Goal: Information Seeking & Learning: Learn about a topic

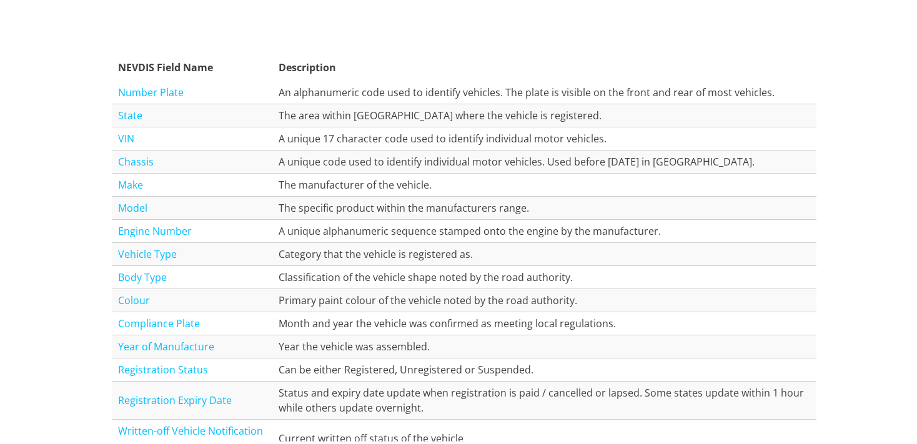
scroll to position [1122, 0]
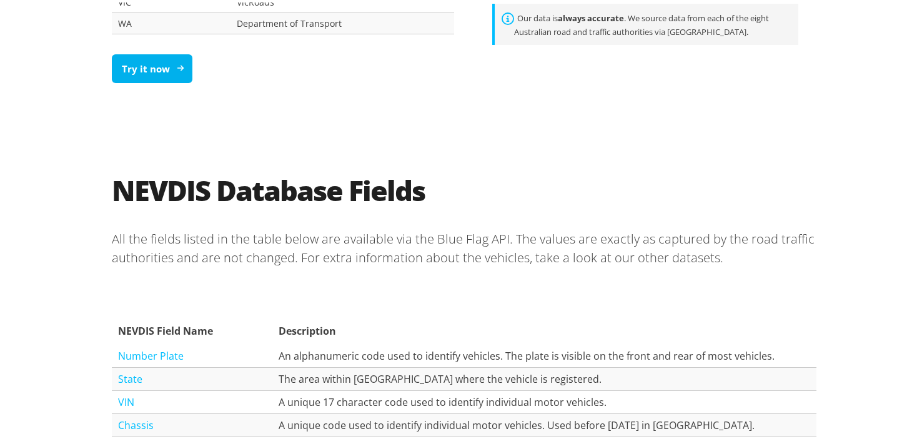
click at [146, 69] on link "Try it now" at bounding box center [152, 66] width 81 height 29
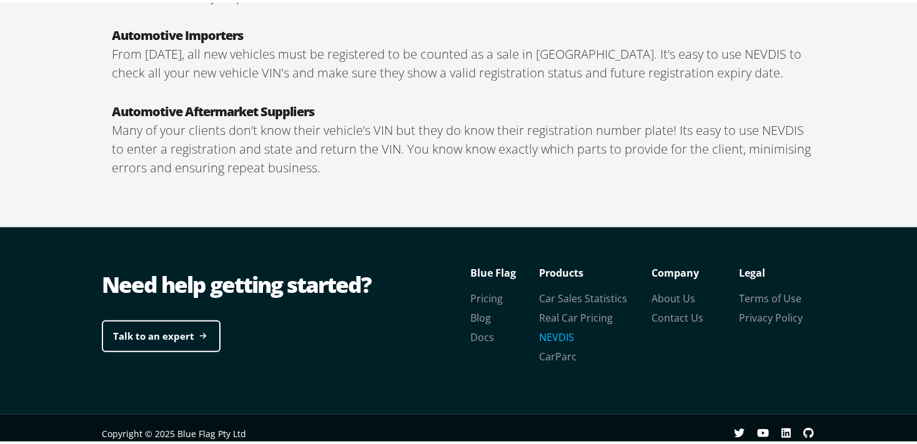
scroll to position [2251, 0]
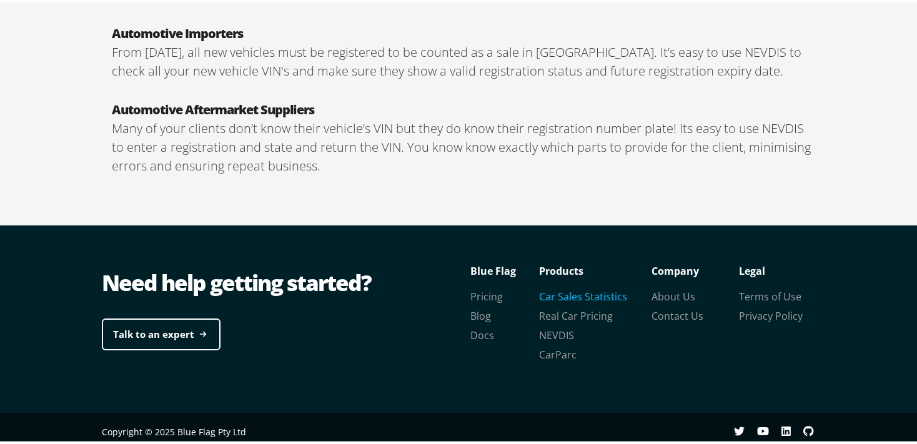
click at [556, 290] on link "Car Sales Statistics" at bounding box center [583, 294] width 88 height 14
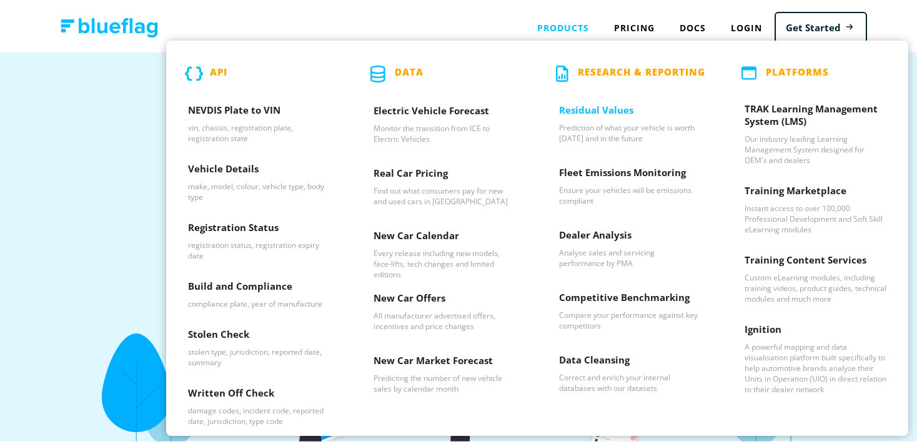
click at [579, 114] on h3 "Residual Values" at bounding box center [630, 110] width 142 height 19
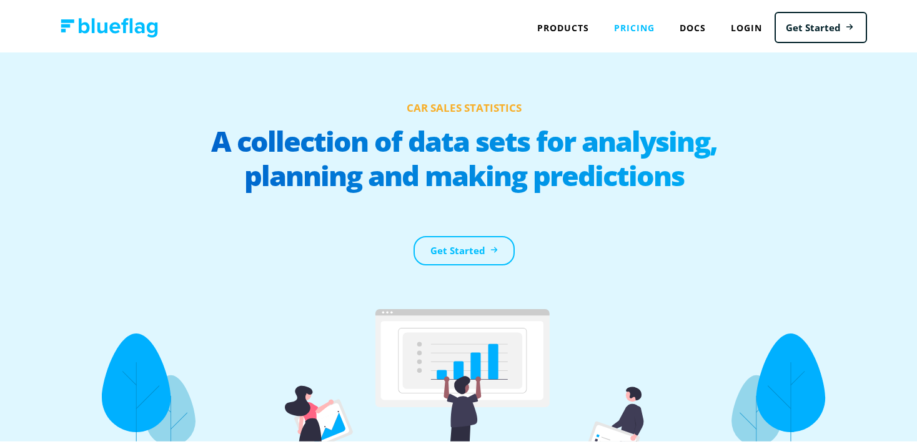
click at [618, 27] on link "Pricing" at bounding box center [635, 25] width 66 height 26
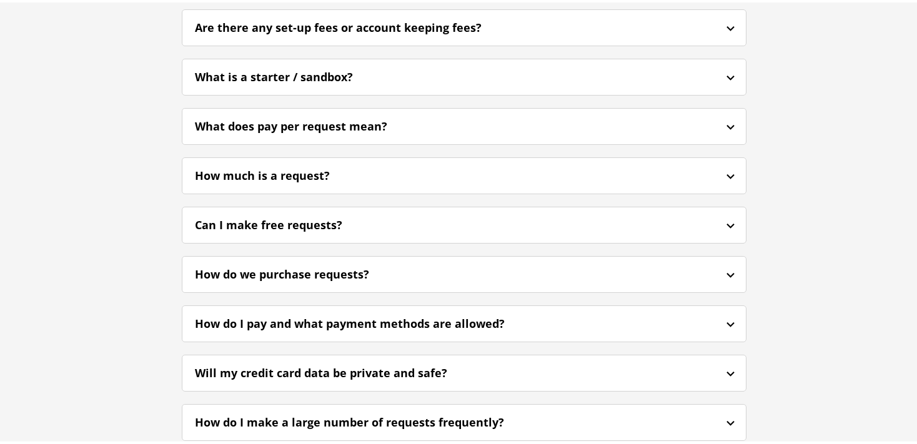
scroll to position [3167, 0]
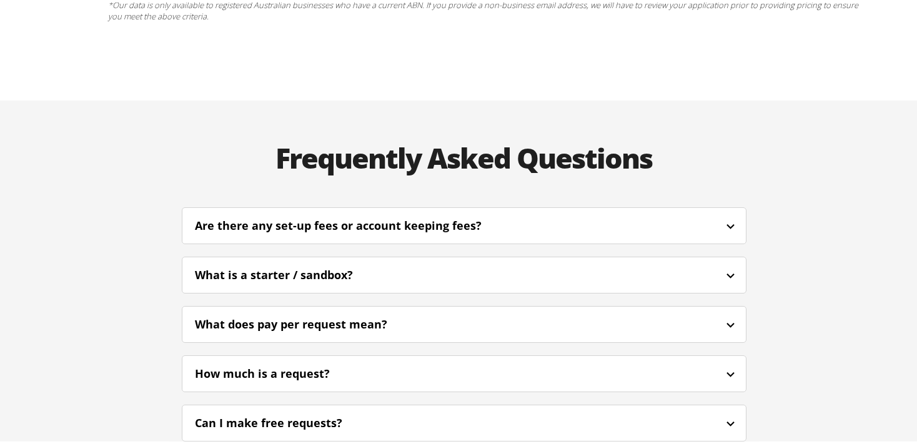
click at [591, 209] on div "Are there any set-up fees or account keeping fees?" at bounding box center [464, 223] width 564 height 29
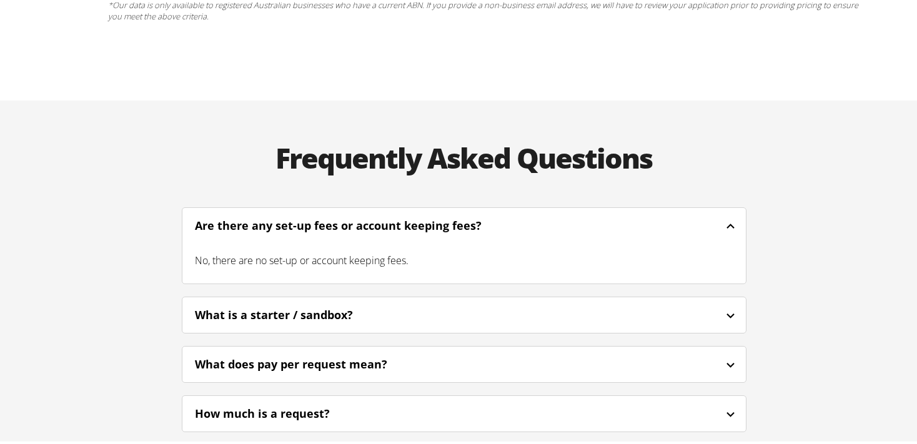
click at [571, 298] on div "What is a starter / sandbox?" at bounding box center [464, 312] width 564 height 29
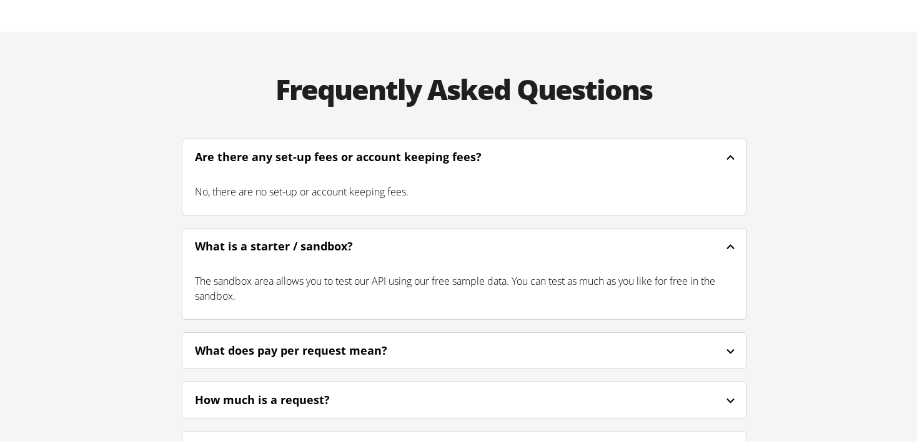
scroll to position [3300, 0]
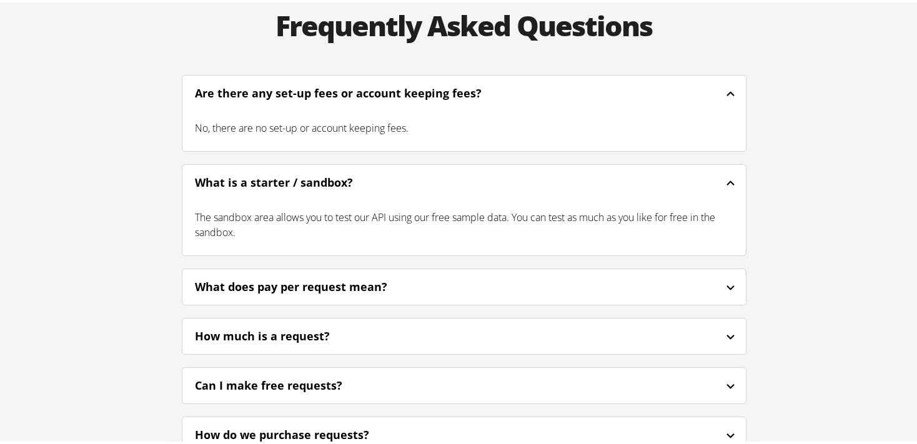
click at [419, 270] on div "What does pay per request mean?" at bounding box center [464, 284] width 564 height 29
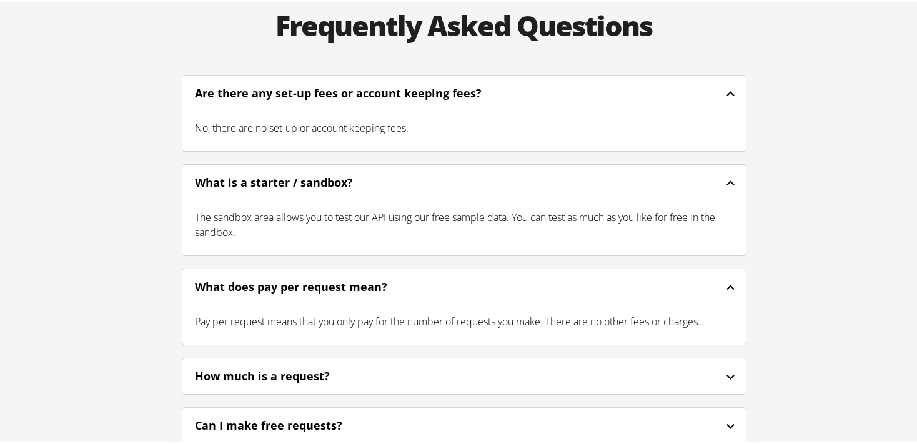
click at [416, 359] on div "How much is a request?" at bounding box center [464, 373] width 564 height 29
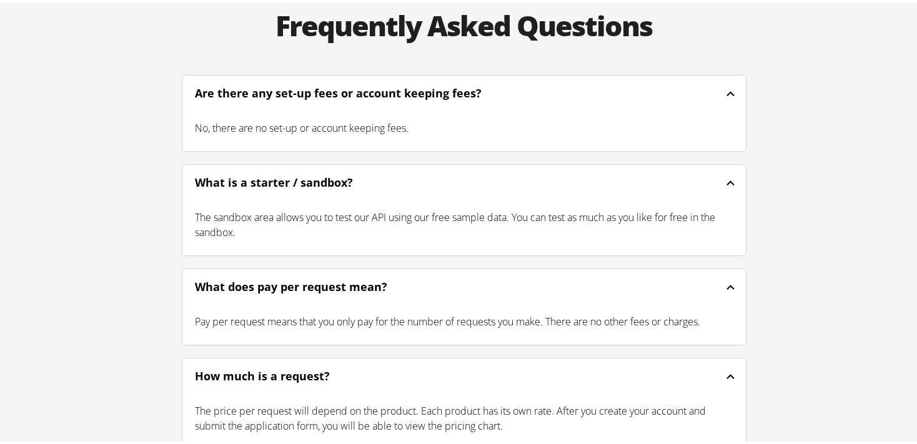
scroll to position [3497, 0]
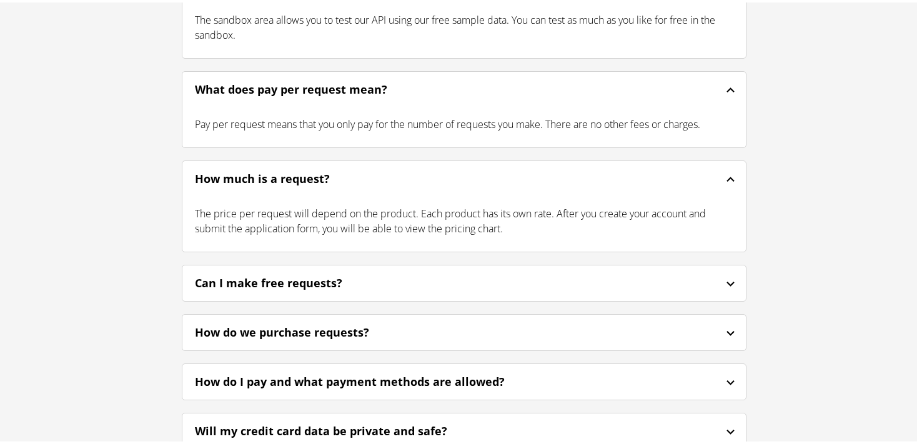
click at [404, 266] on div "Can I make free requests?" at bounding box center [464, 280] width 564 height 29
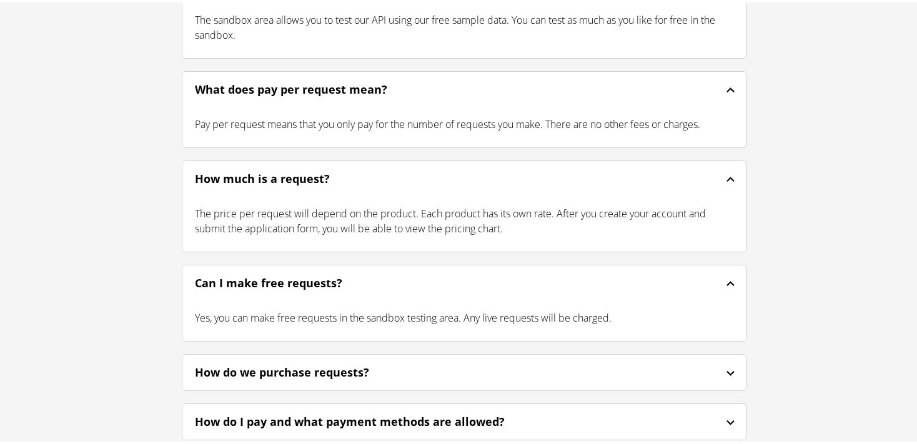
click at [527, 356] on div "How do we purchase requests?" at bounding box center [464, 370] width 564 height 29
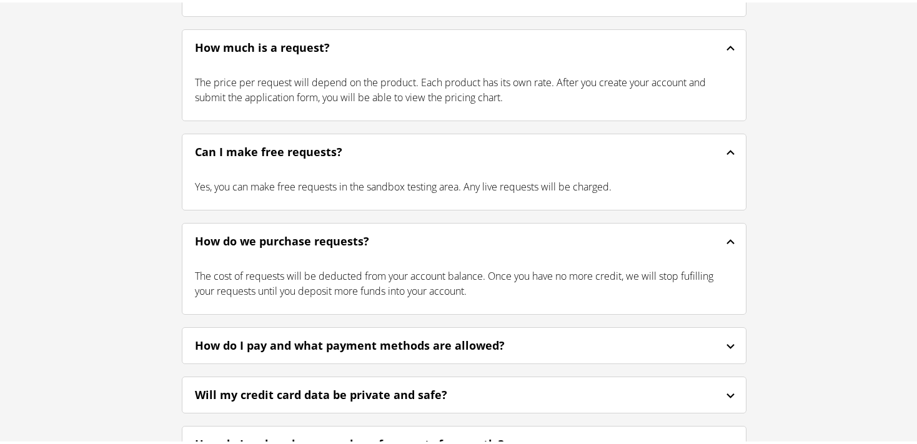
scroll to position [3630, 0]
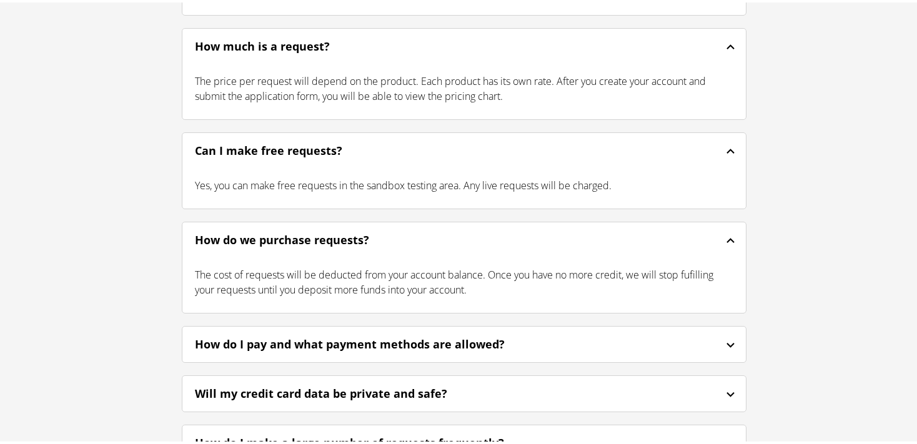
click at [531, 327] on div "How do I pay and what payment methods are allowed?" at bounding box center [464, 341] width 564 height 29
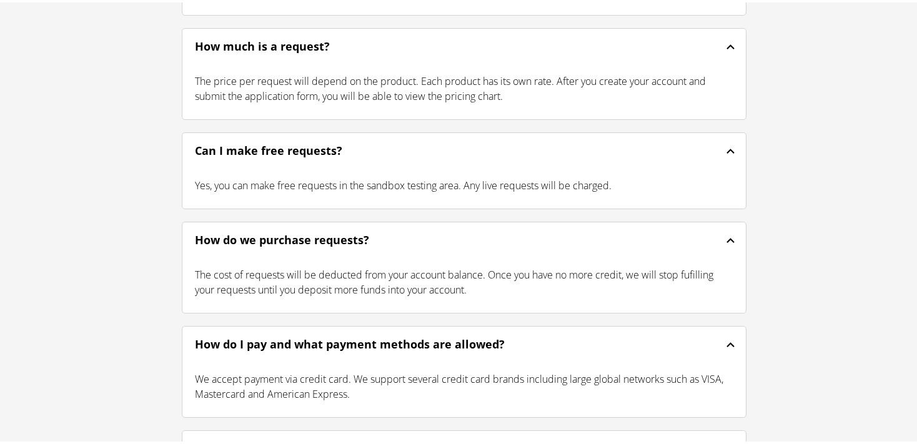
scroll to position [3827, 0]
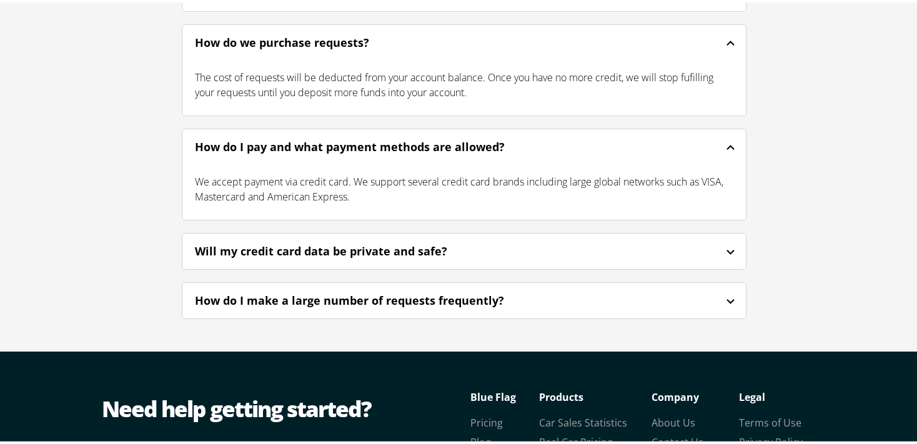
click at [574, 284] on div "How do I make a large number of requests frequently?" at bounding box center [464, 298] width 564 height 29
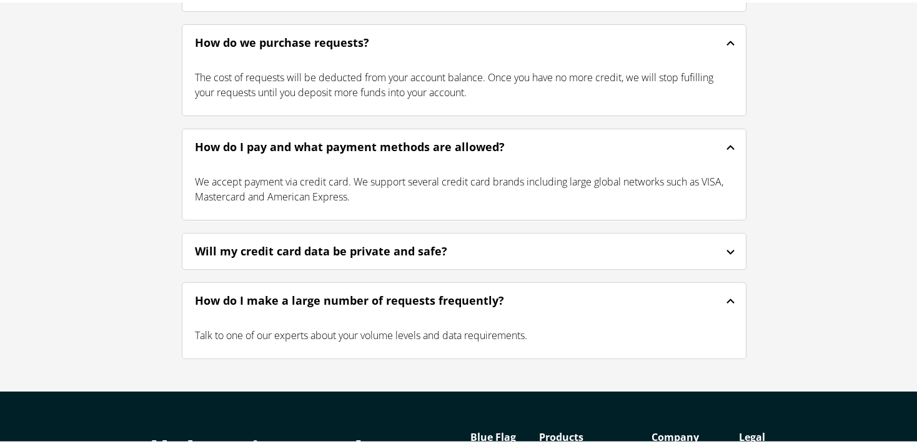
click at [516, 234] on div "Will my credit card data be private and safe?" at bounding box center [464, 248] width 564 height 29
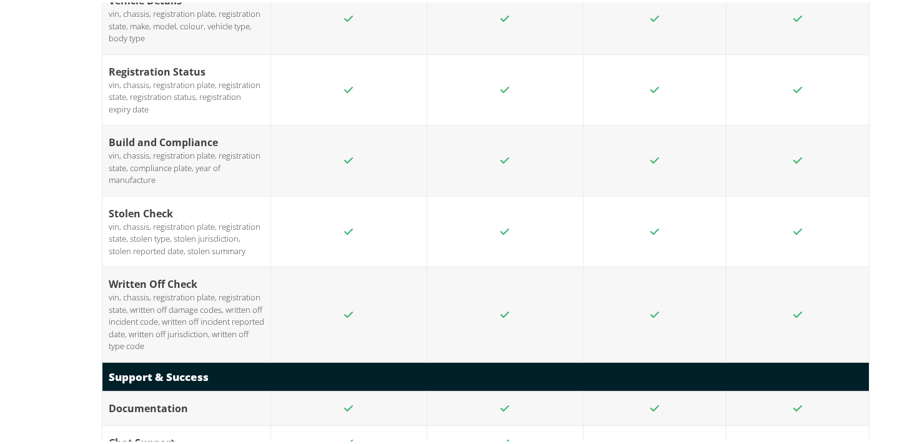
scroll to position [2447, 0]
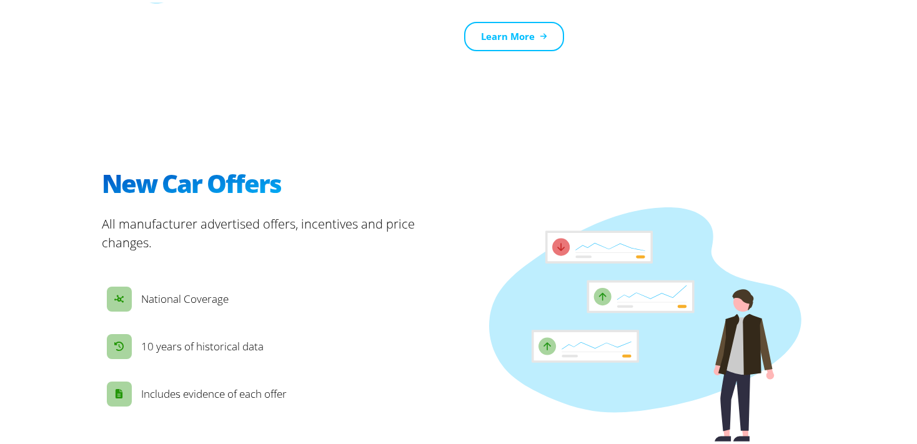
scroll to position [1041, 0]
